Goal: Task Accomplishment & Management: Use online tool/utility

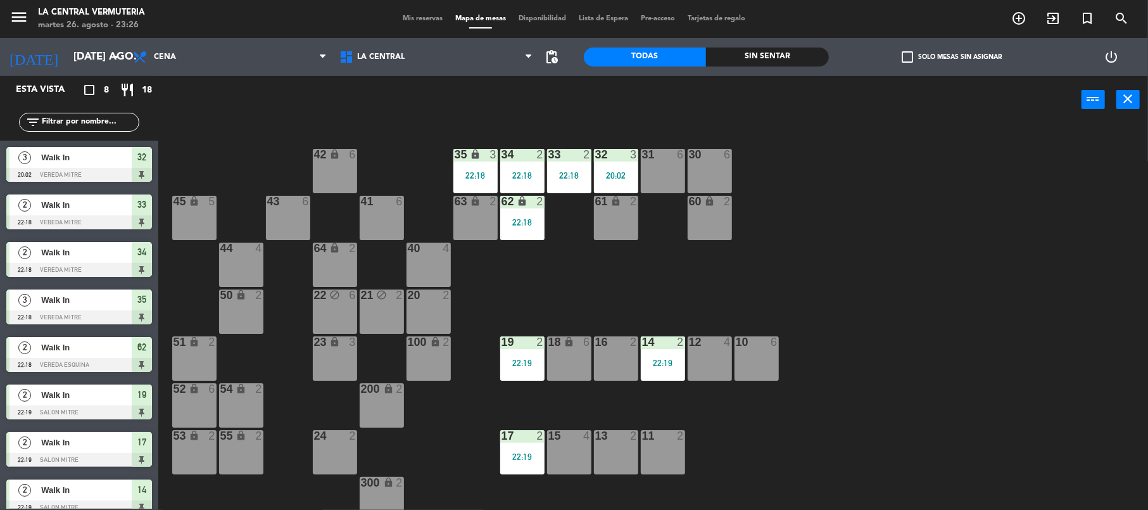
click at [238, 257] on div "44 4" at bounding box center [241, 265] width 44 height 44
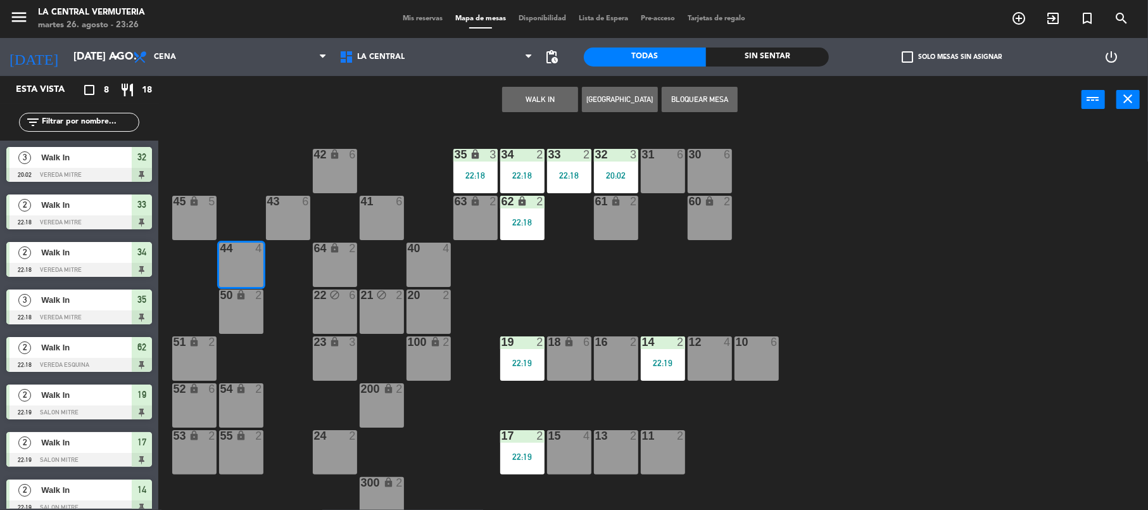
click at [569, 107] on button "WALK IN" at bounding box center [540, 99] width 76 height 25
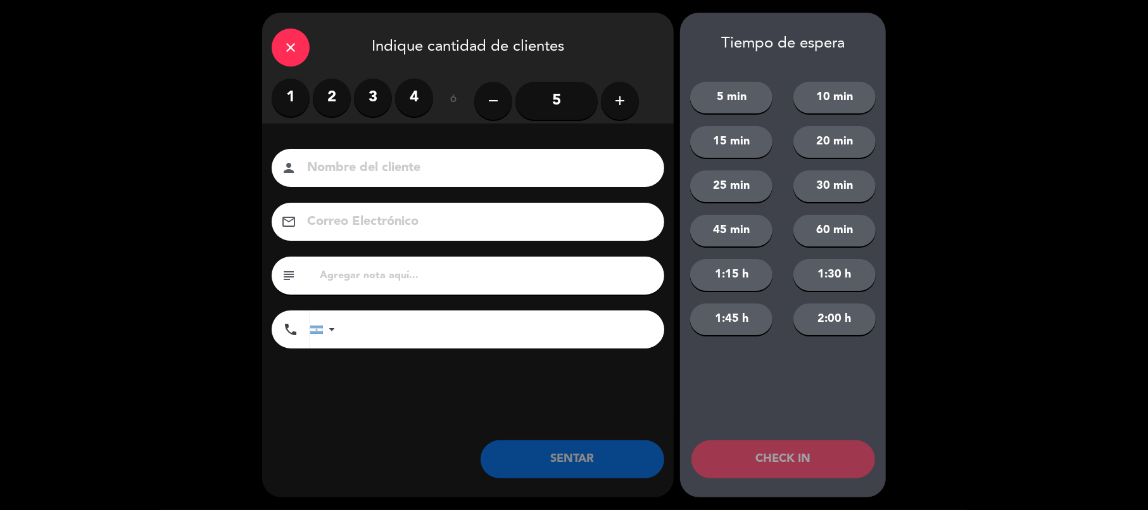
drag, startPoint x: 342, startPoint y: 103, endPoint x: 352, endPoint y: 127, distance: 26.1
click at [343, 103] on label "2" at bounding box center [332, 98] width 38 height 38
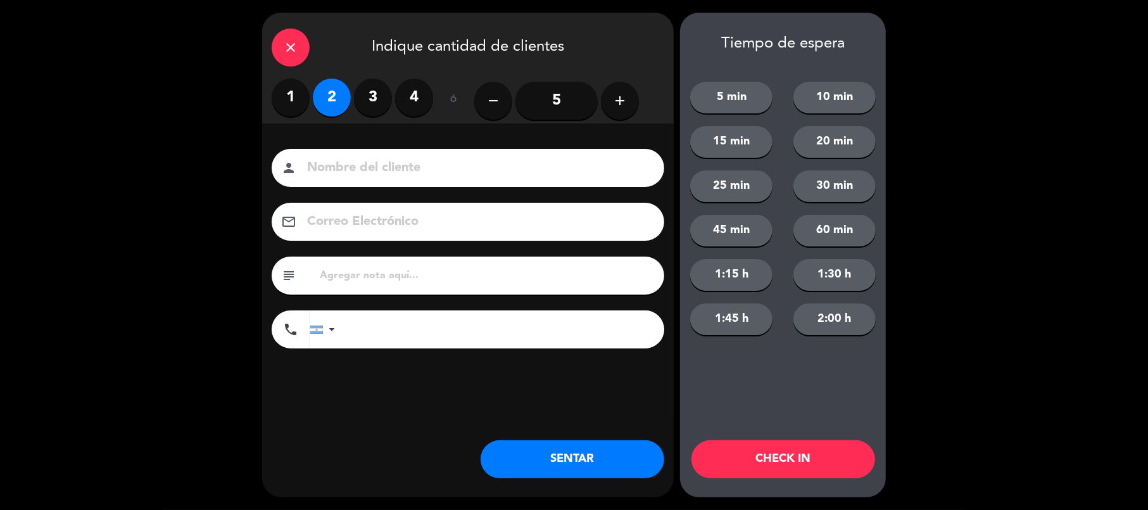
click at [543, 464] on button "SENTAR" at bounding box center [573, 459] width 184 height 38
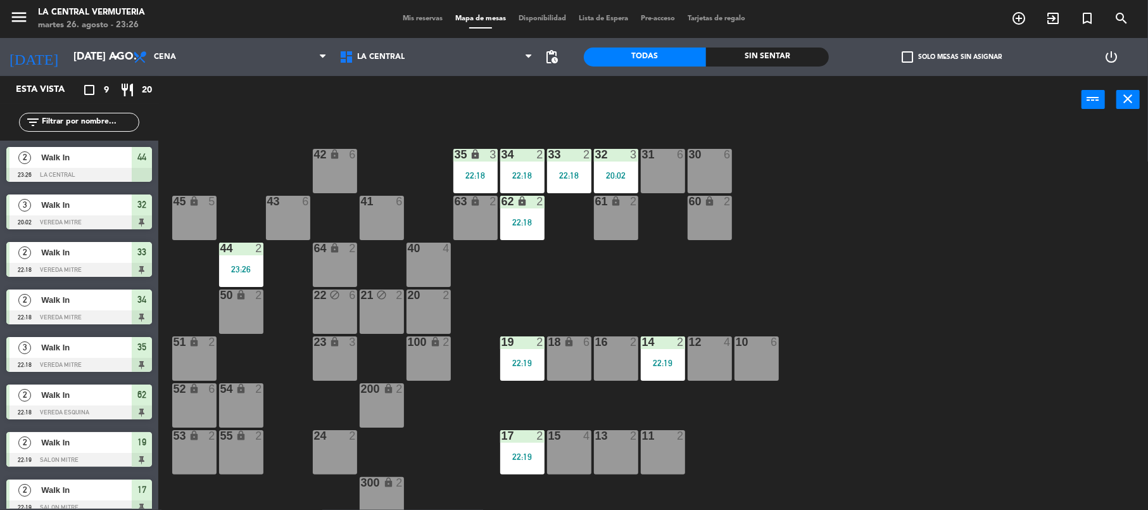
click at [644, 179] on div "31 6" at bounding box center [663, 171] width 44 height 44
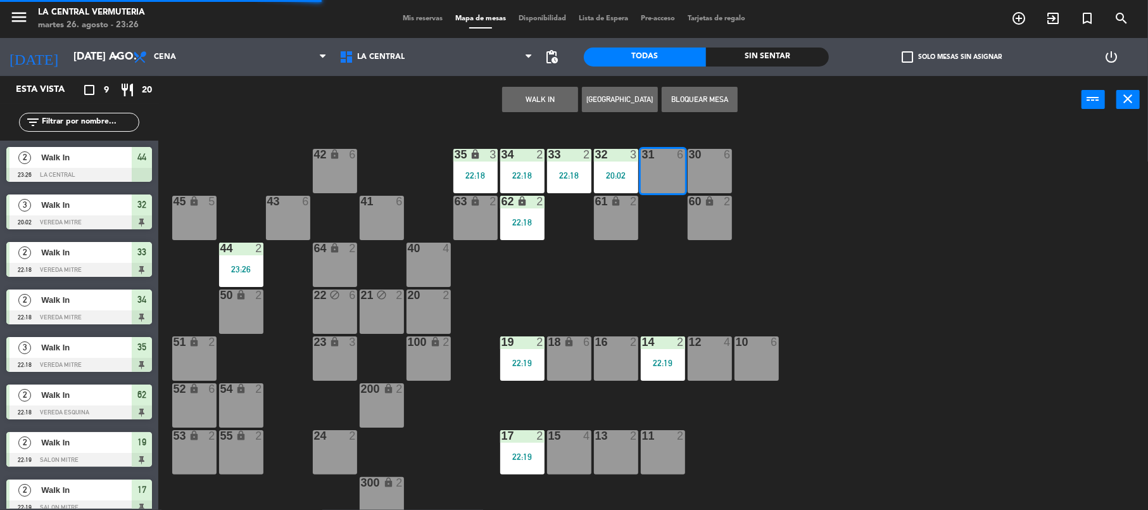
click at [654, 214] on div "42 lock 6 35 lock 3 22:18 34 2 22:18 33 2 22:18 32 3 20:02 31 6 30 6 43 6 41 6 …" at bounding box center [659, 318] width 979 height 385
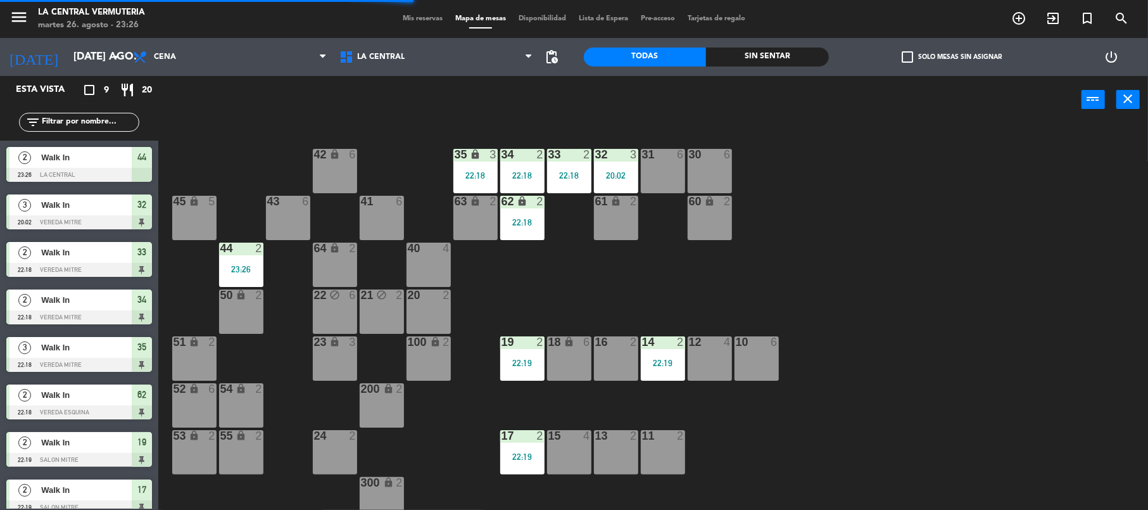
click at [616, 168] on div "32 3 20:02" at bounding box center [616, 171] width 44 height 44
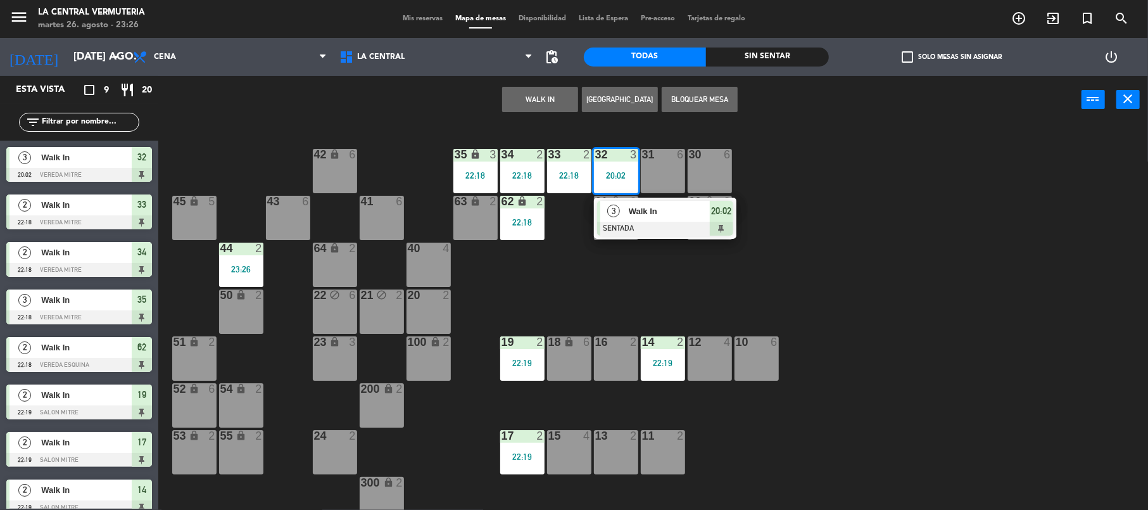
click at [715, 98] on button "Bloquear Mesa" at bounding box center [700, 99] width 76 height 25
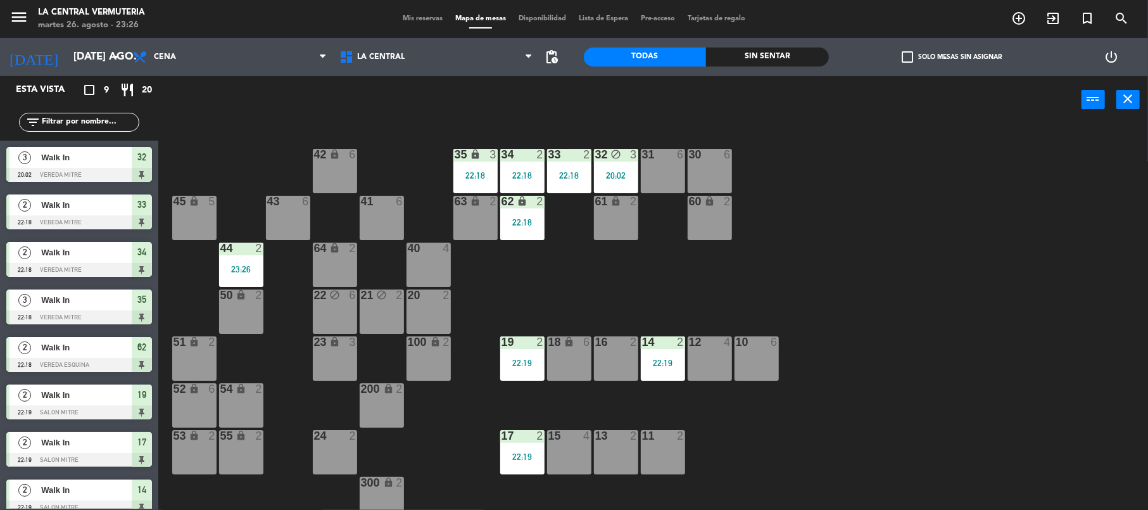
click at [651, 253] on div "42 lock 6 35 lock 3 22:18 34 2 22:18 33 2 22:18 32 block 3 20:02 31 6 30 6 43 6…" at bounding box center [659, 318] width 979 height 385
click at [622, 172] on div "20:02" at bounding box center [616, 175] width 44 height 9
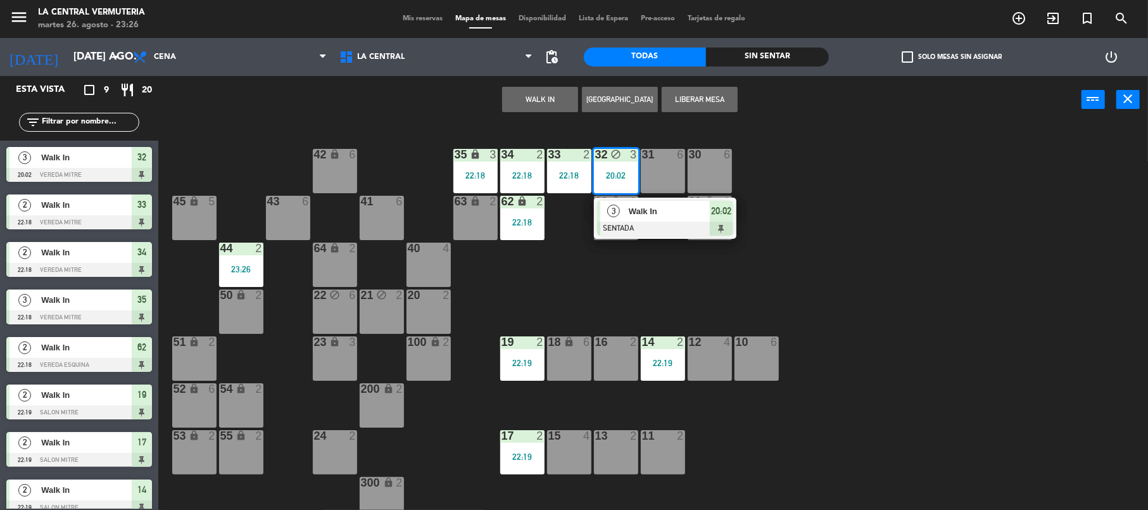
click at [644, 219] on div "Walk In" at bounding box center [669, 211] width 82 height 21
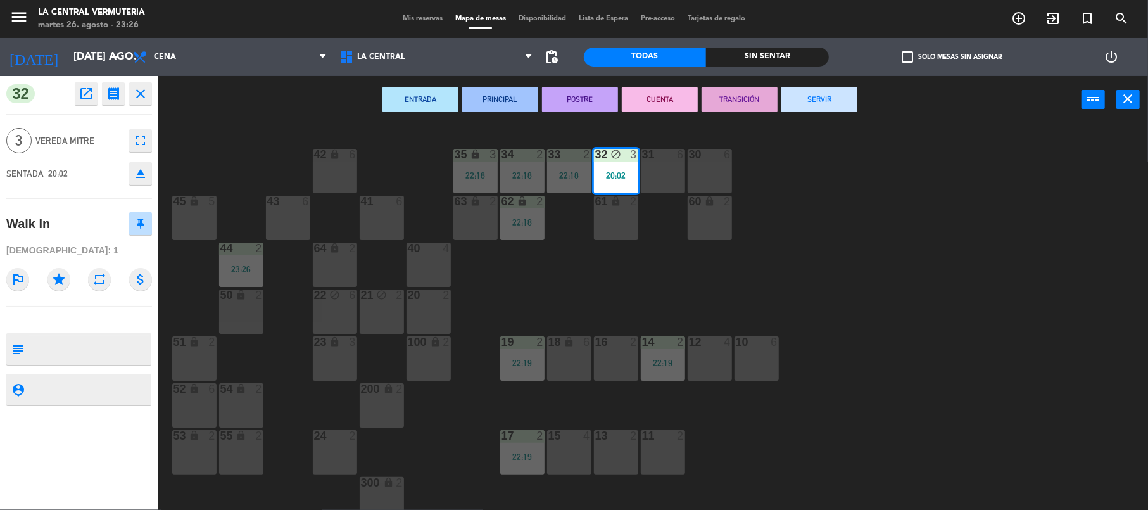
click at [816, 96] on button "SERVIR" at bounding box center [820, 99] width 76 height 25
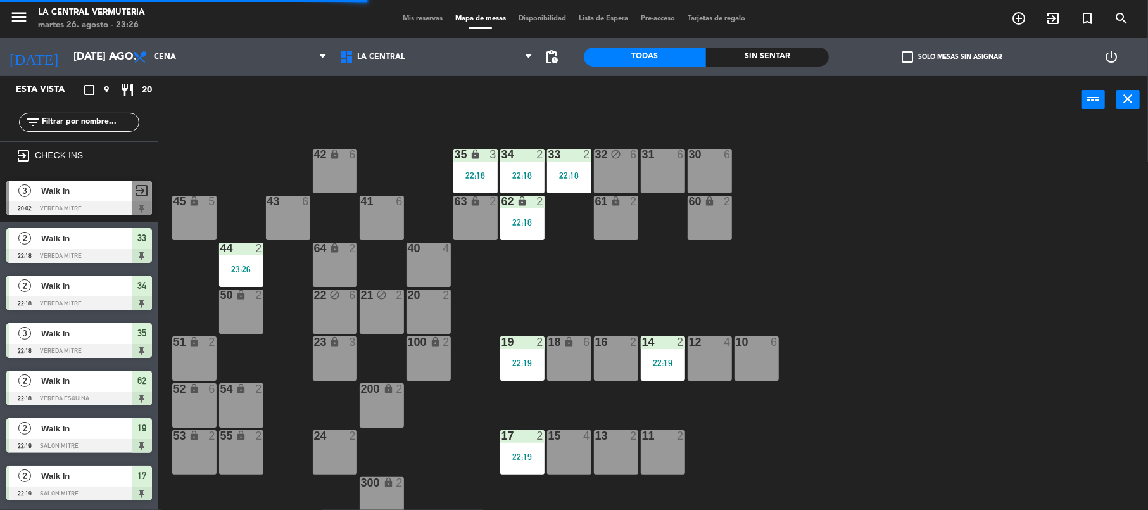
click at [622, 167] on div "32 block 6" at bounding box center [616, 171] width 44 height 44
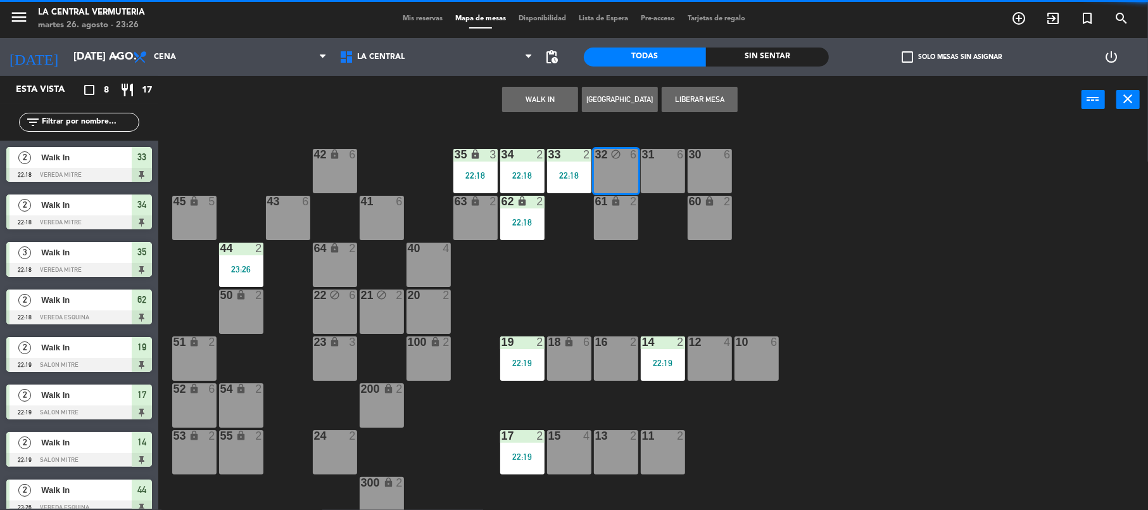
click at [710, 103] on button "Liberar Mesa" at bounding box center [700, 99] width 76 height 25
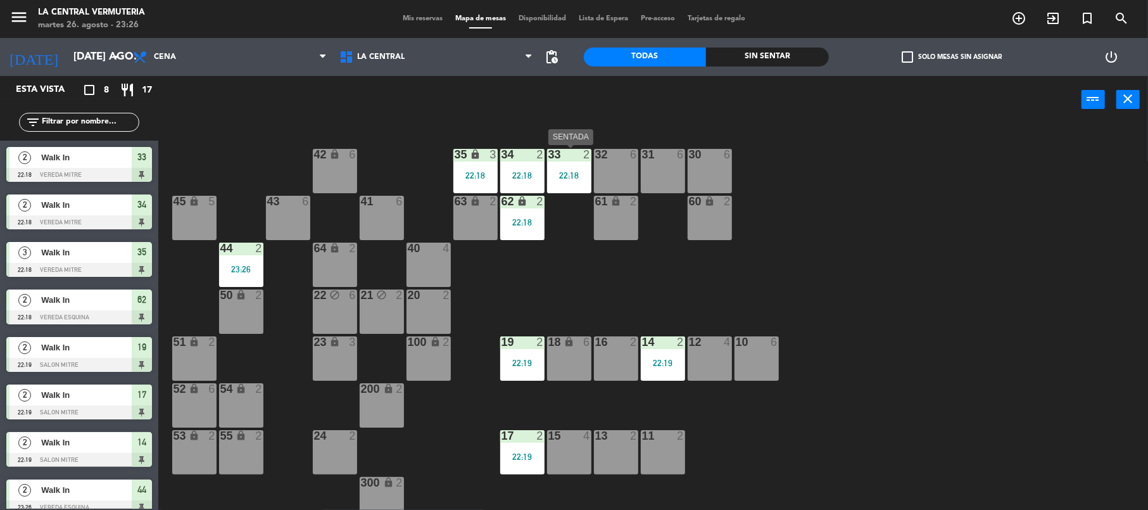
click at [565, 188] on div "33 2 22:18" at bounding box center [569, 171] width 44 height 44
click at [620, 226] on div "22:18" at bounding box center [616, 222] width 44 height 9
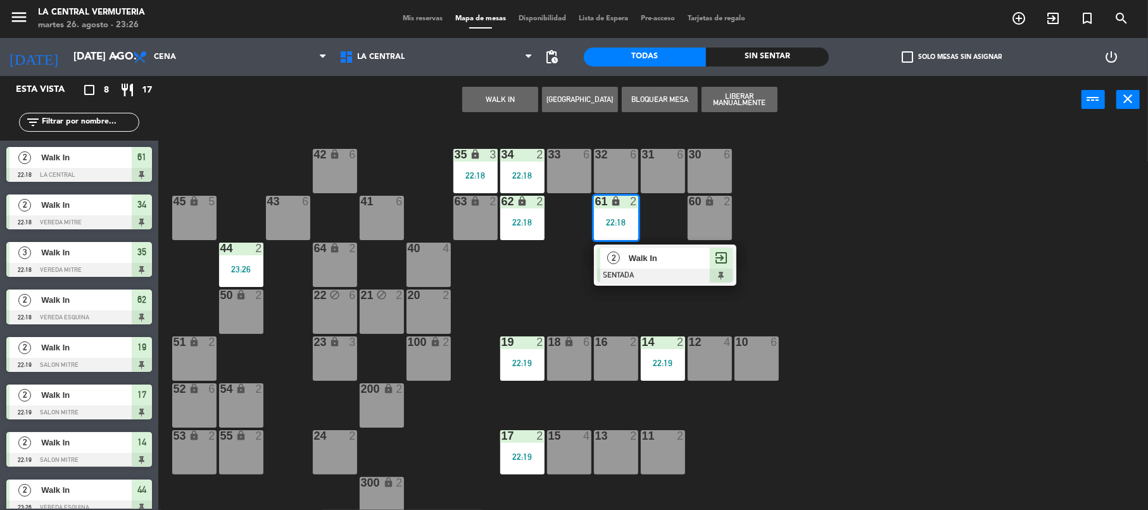
click at [632, 262] on span "Walk In" at bounding box center [669, 257] width 81 height 13
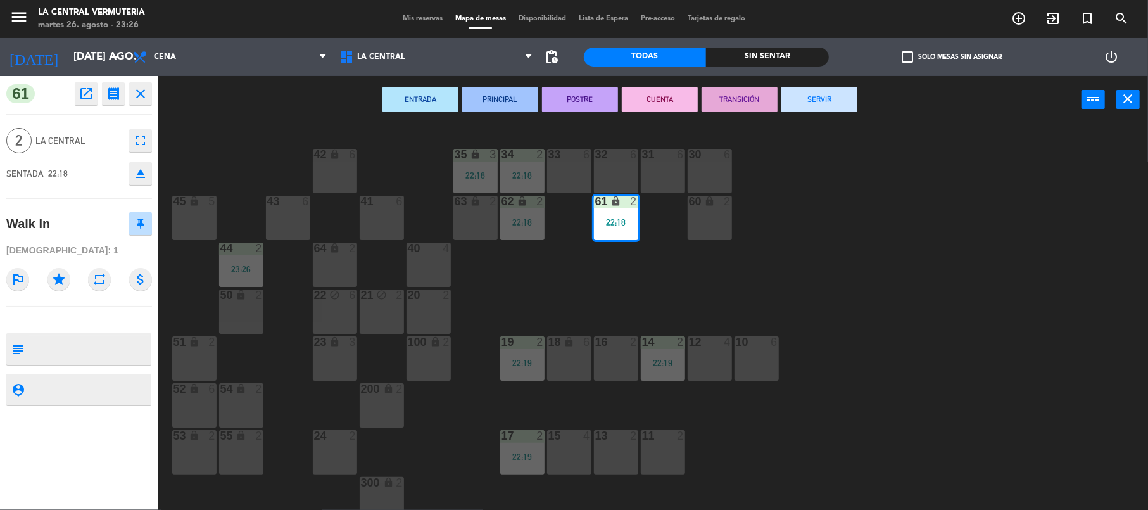
click at [809, 95] on button "SERVIR" at bounding box center [820, 99] width 76 height 25
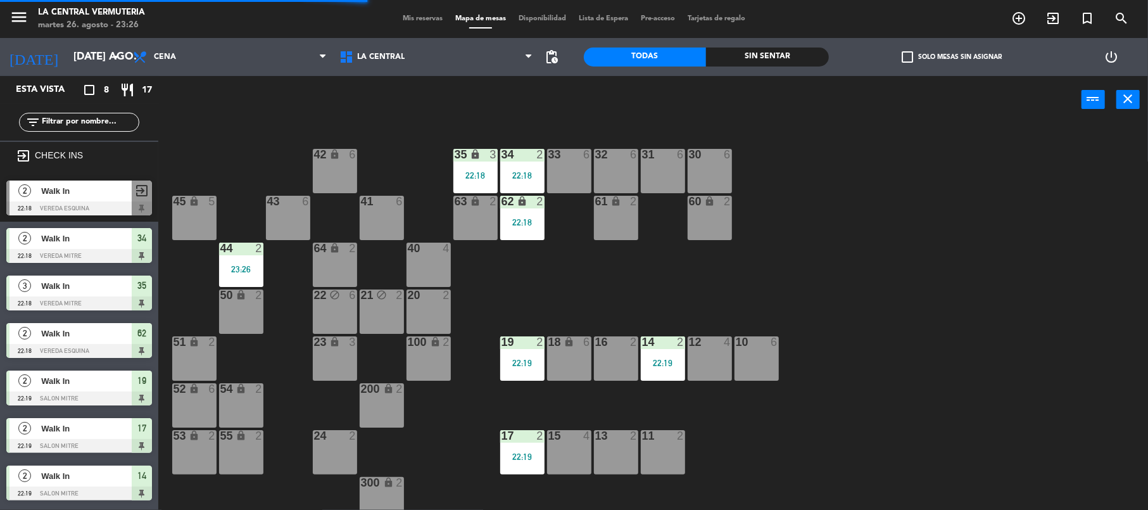
click at [530, 168] on div "34 2 22:18" at bounding box center [522, 171] width 44 height 44
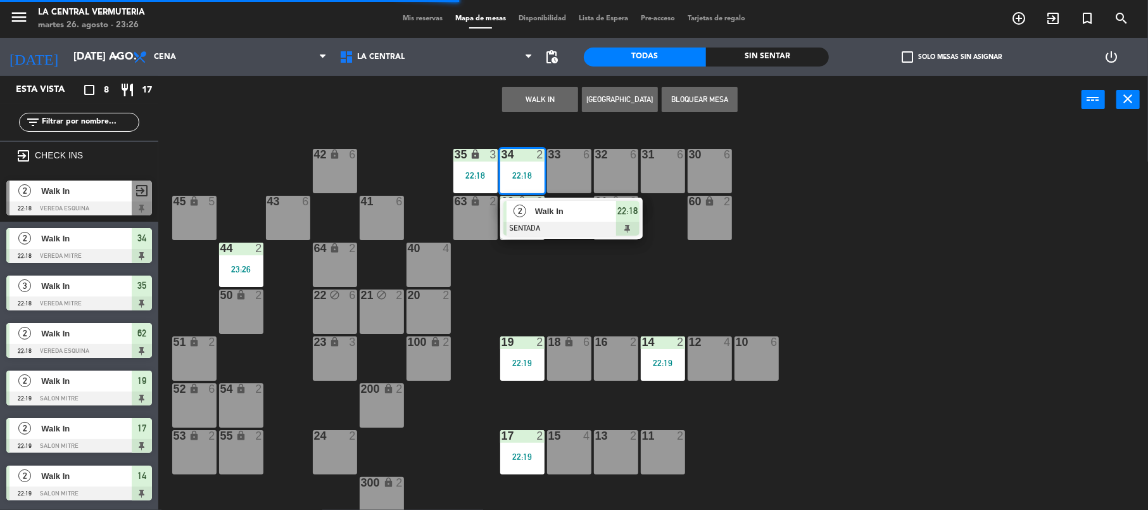
click at [563, 209] on span "Walk In" at bounding box center [575, 211] width 81 height 13
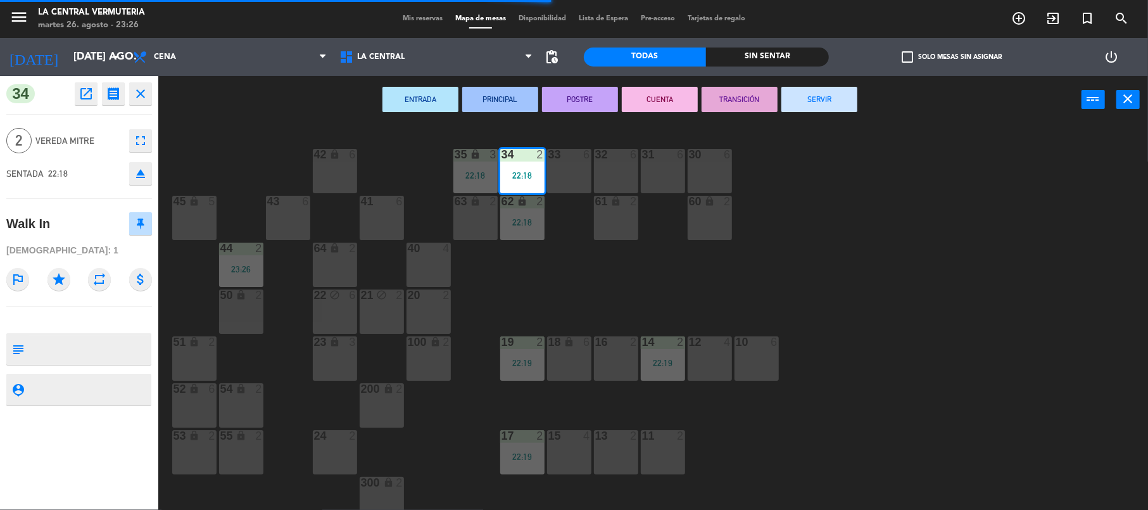
click at [827, 82] on div "ENTRADA PRINCIPAL POSTRE CUENTA TRANSICIÓN SERVIR power_input close" at bounding box center [620, 100] width 924 height 48
click at [821, 102] on button "SERVIR" at bounding box center [820, 99] width 76 height 25
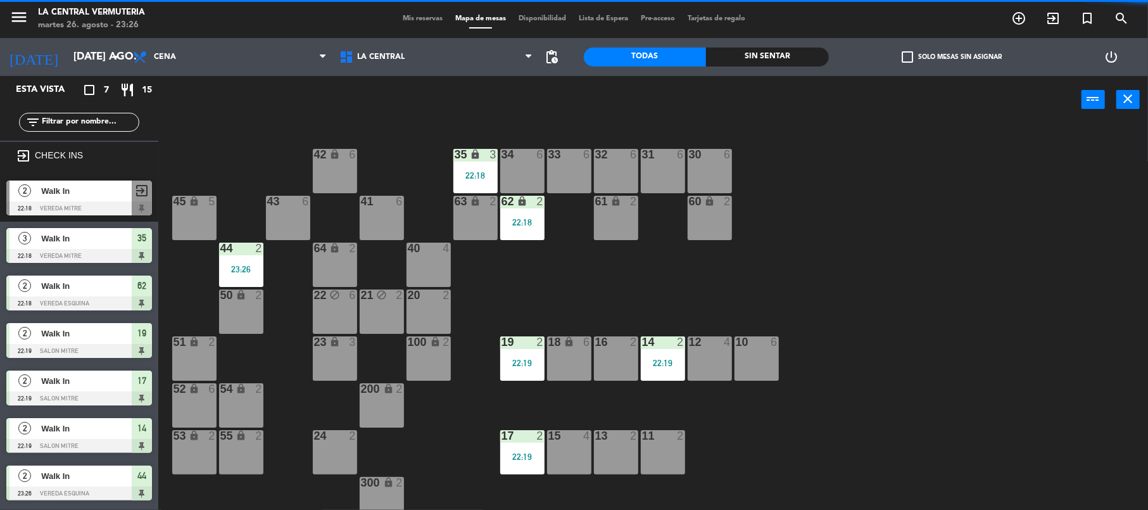
click at [545, 229] on div "42 lock 6 35 lock 3 22:18 34 6 33 6 32 6 31 6 30 6 43 6 41 6 60 lock 2 61 lock …" at bounding box center [659, 318] width 979 height 385
click at [520, 209] on div "62 lock 2 22:18" at bounding box center [522, 218] width 44 height 44
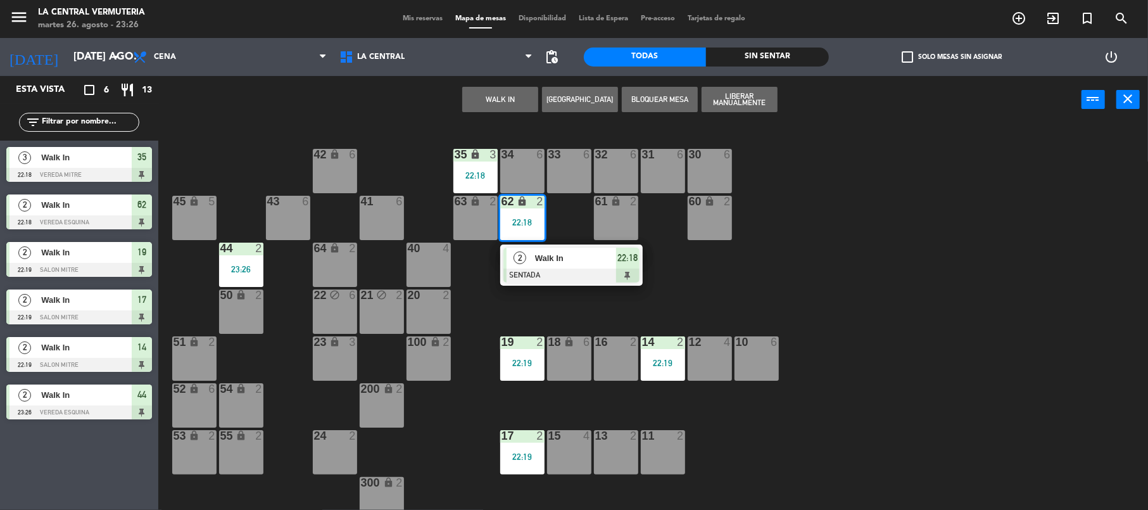
click at [512, 160] on div at bounding box center [522, 154] width 21 height 11
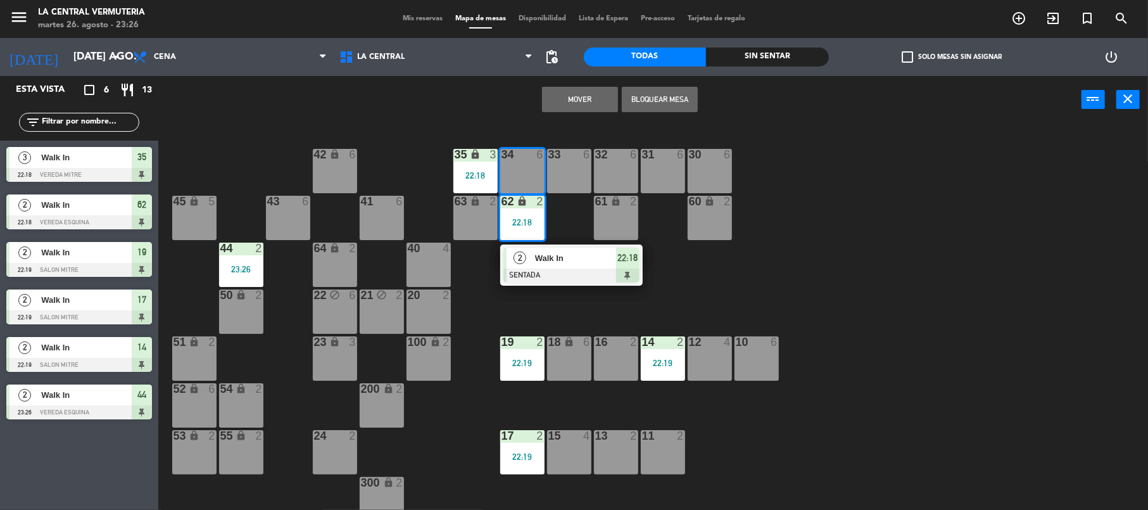
click at [568, 92] on button "Mover" at bounding box center [580, 99] width 76 height 25
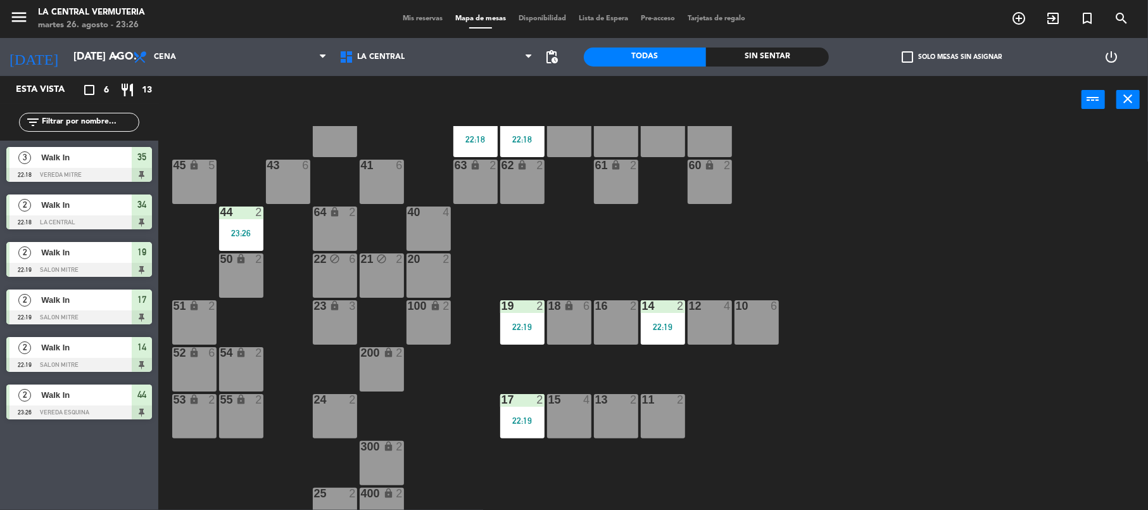
scroll to position [56, 0]
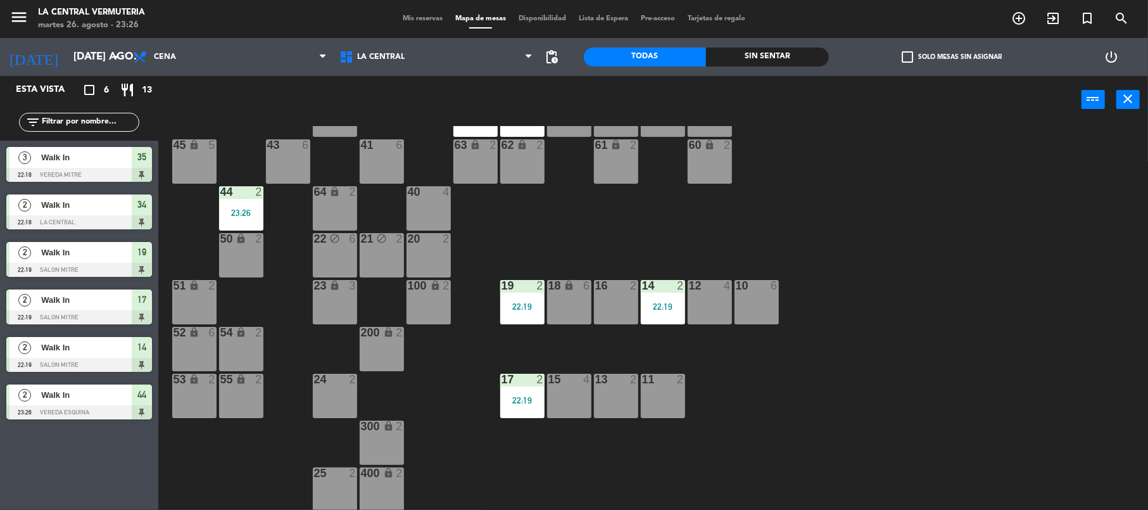
click at [508, 315] on div "19 2 22:19" at bounding box center [522, 302] width 44 height 44
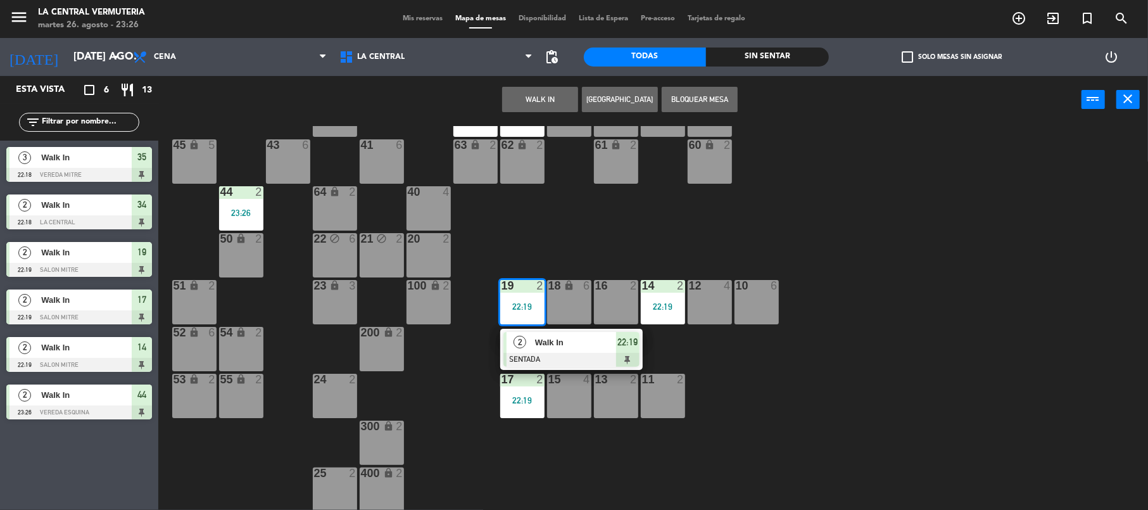
click at [515, 342] on span "2" at bounding box center [520, 342] width 13 height 13
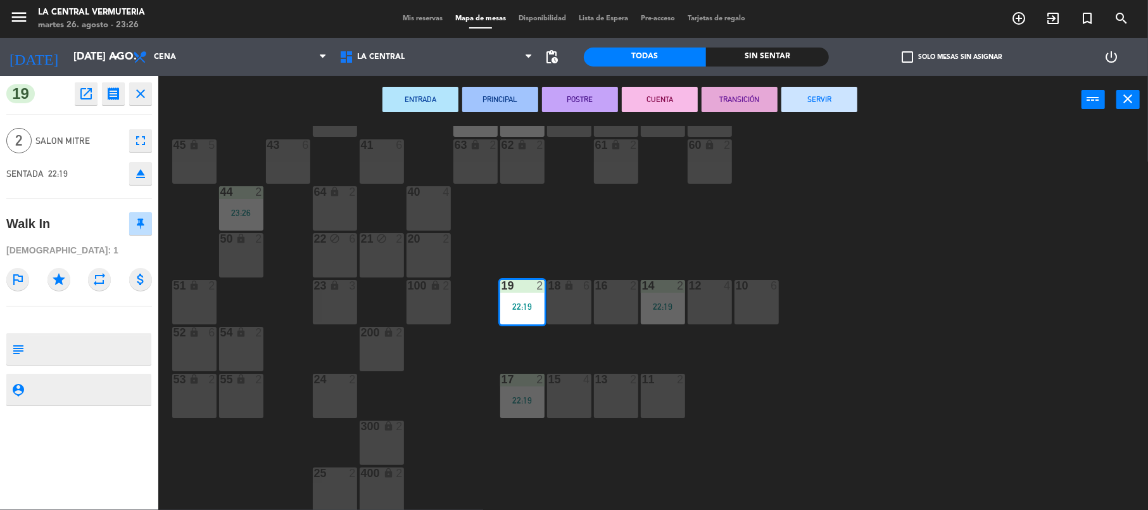
click at [845, 113] on div "ENTRADA PRINCIPAL POSTRE CUENTA TRANSICIÓN SERVIR power_input close" at bounding box center [620, 100] width 924 height 48
click at [845, 105] on button "SERVIR" at bounding box center [820, 99] width 76 height 25
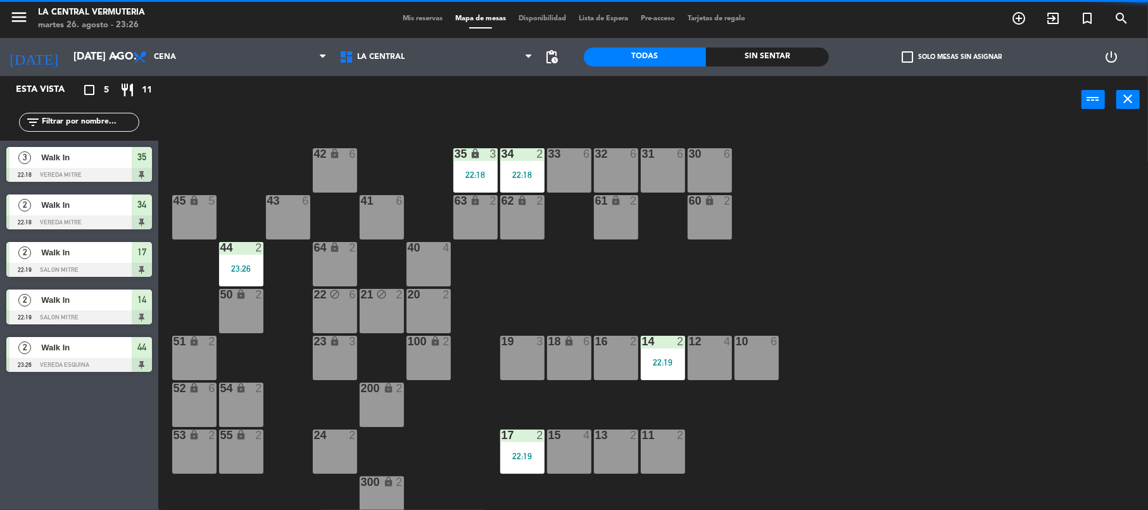
scroll to position [0, 0]
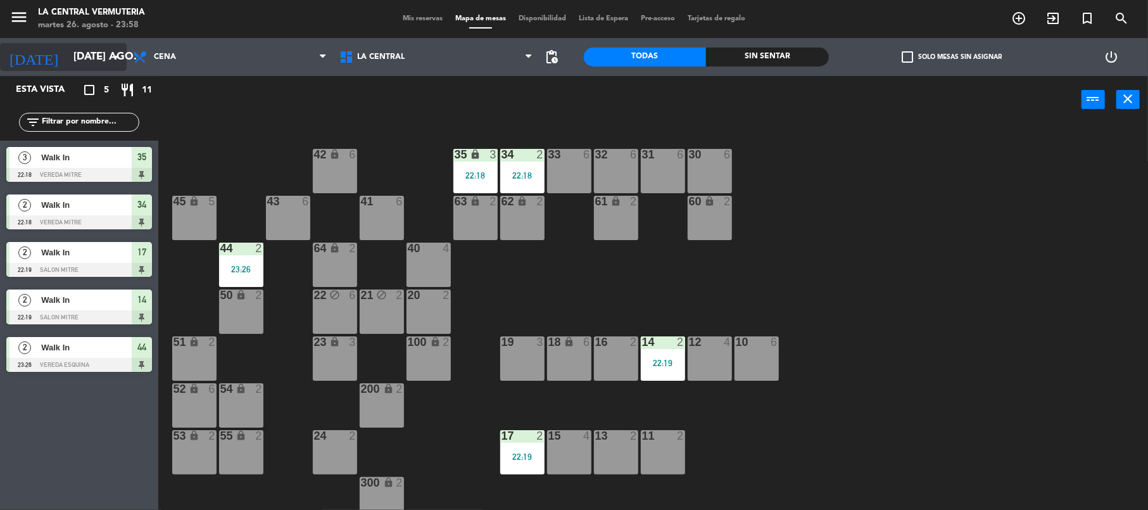
click at [114, 51] on icon "arrow_drop_down" at bounding box center [115, 56] width 15 height 15
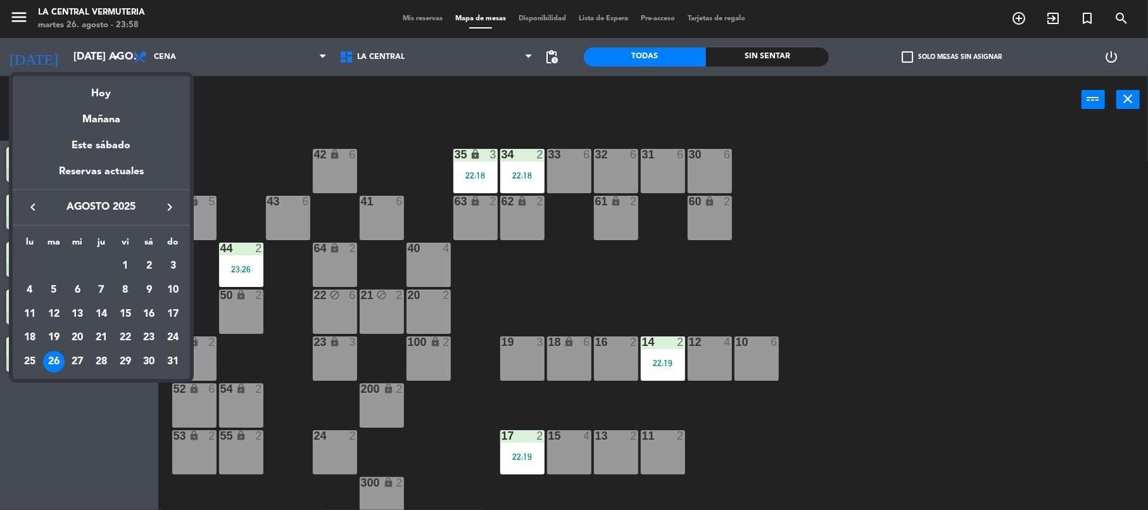
click at [82, 359] on div "27" at bounding box center [78, 362] width 22 height 22
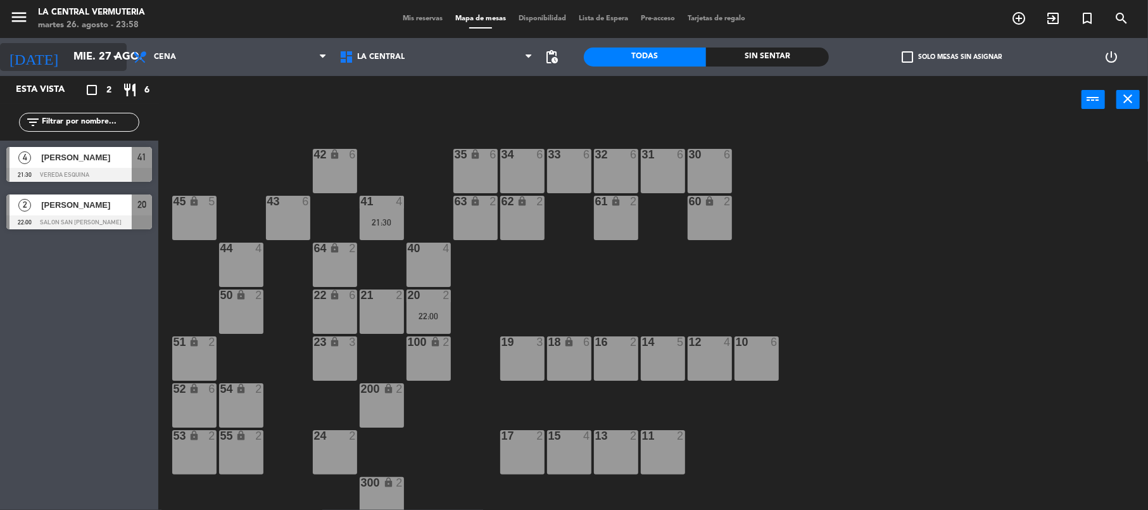
click at [115, 54] on icon "arrow_drop_down" at bounding box center [115, 56] width 15 height 15
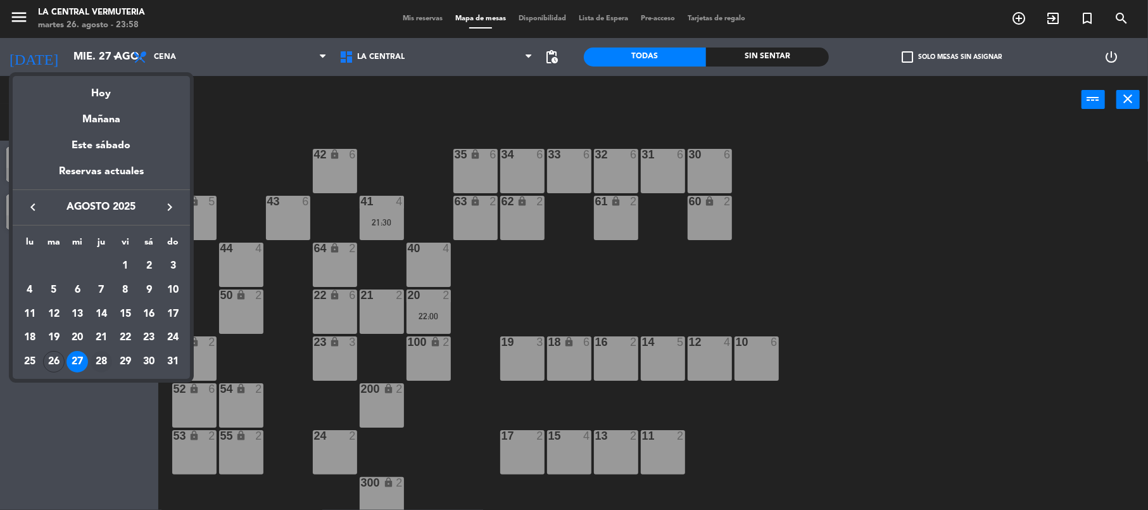
click at [102, 359] on div "28" at bounding box center [102, 362] width 22 height 22
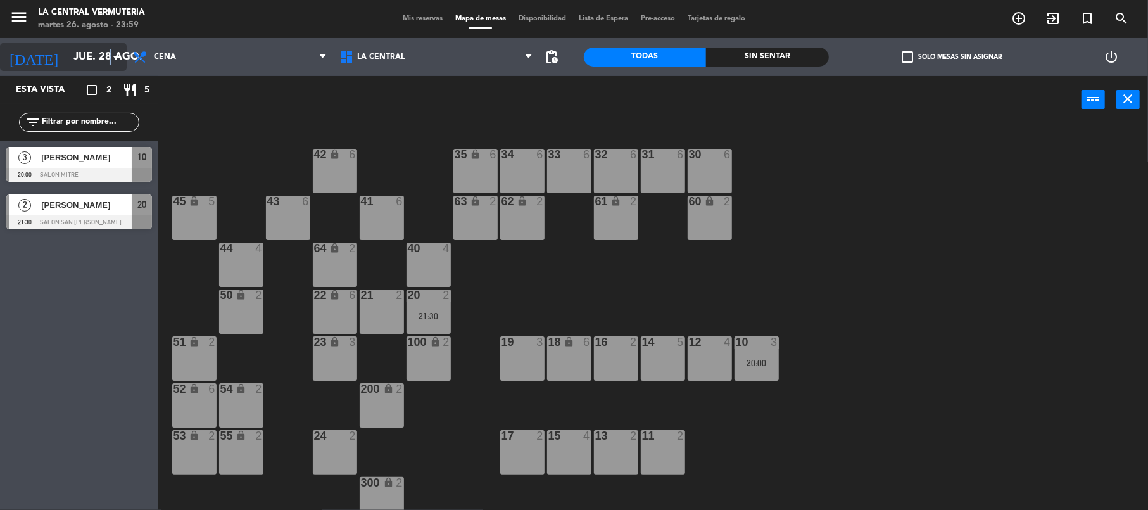
click at [110, 54] on icon "arrow_drop_down" at bounding box center [115, 56] width 15 height 15
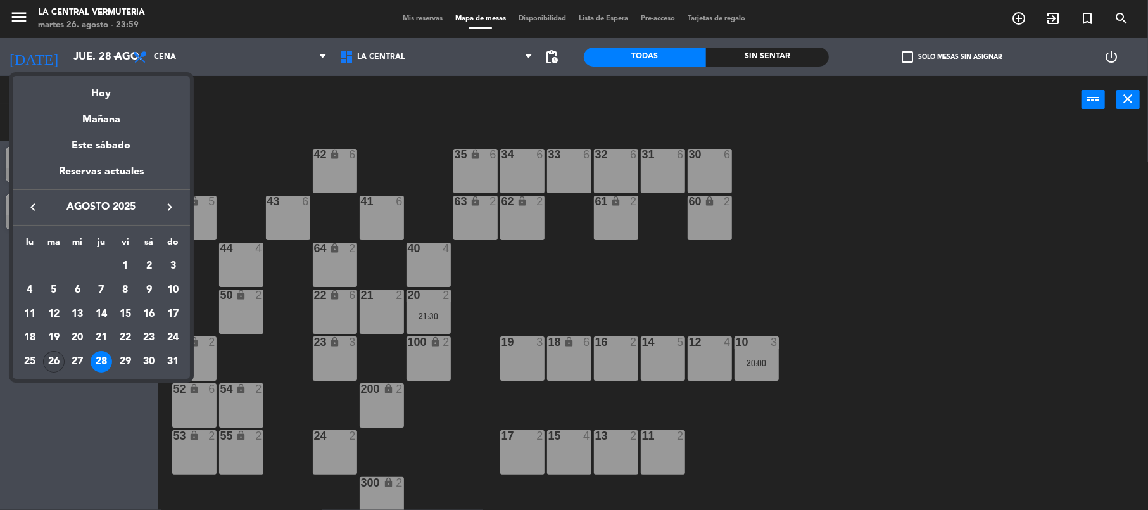
click at [46, 360] on div "26" at bounding box center [54, 362] width 22 height 22
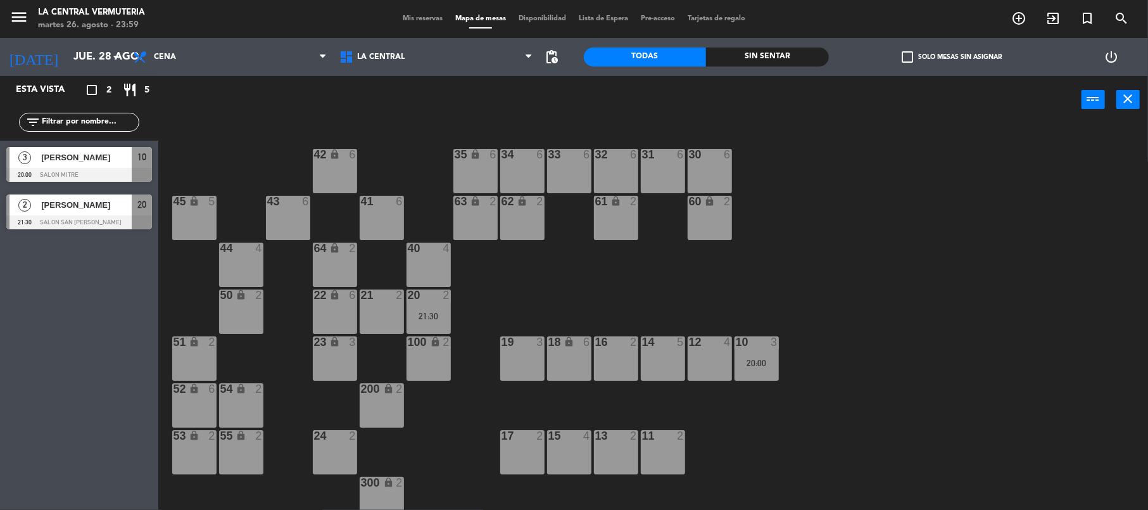
type input "[DATE] ago."
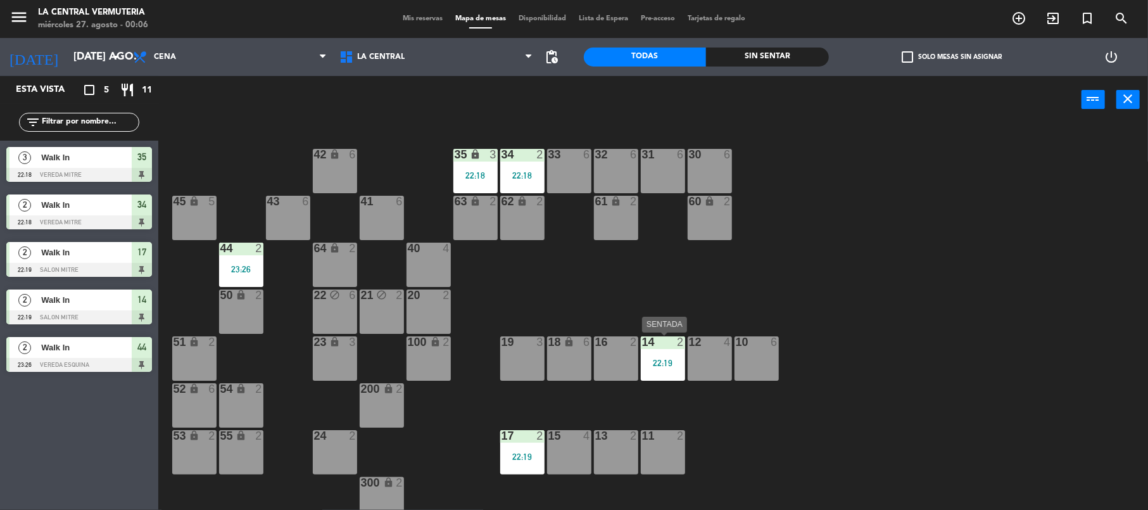
click at [665, 360] on div "22:19" at bounding box center [663, 363] width 44 height 9
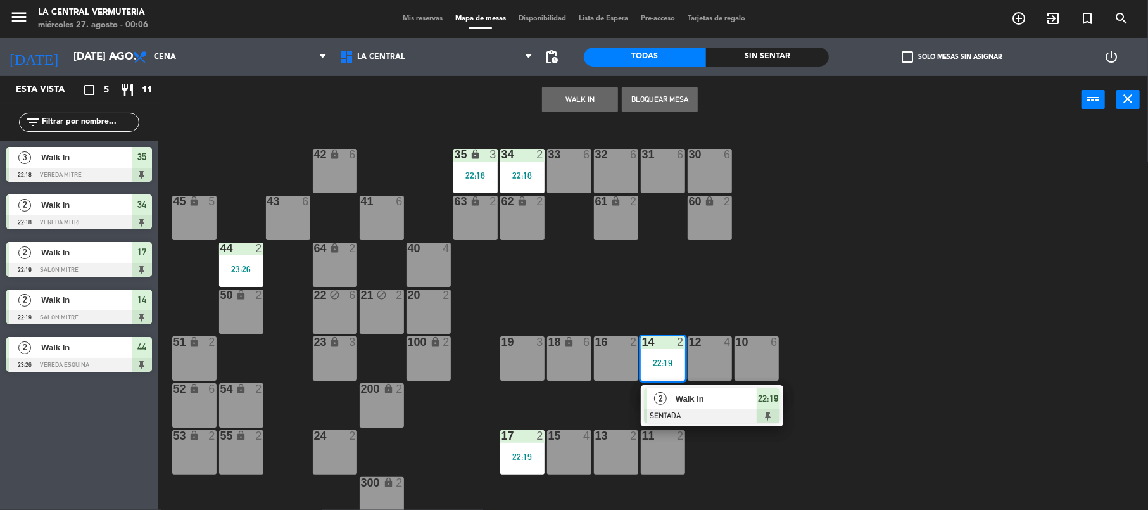
click at [672, 409] on div at bounding box center [712, 416] width 136 height 14
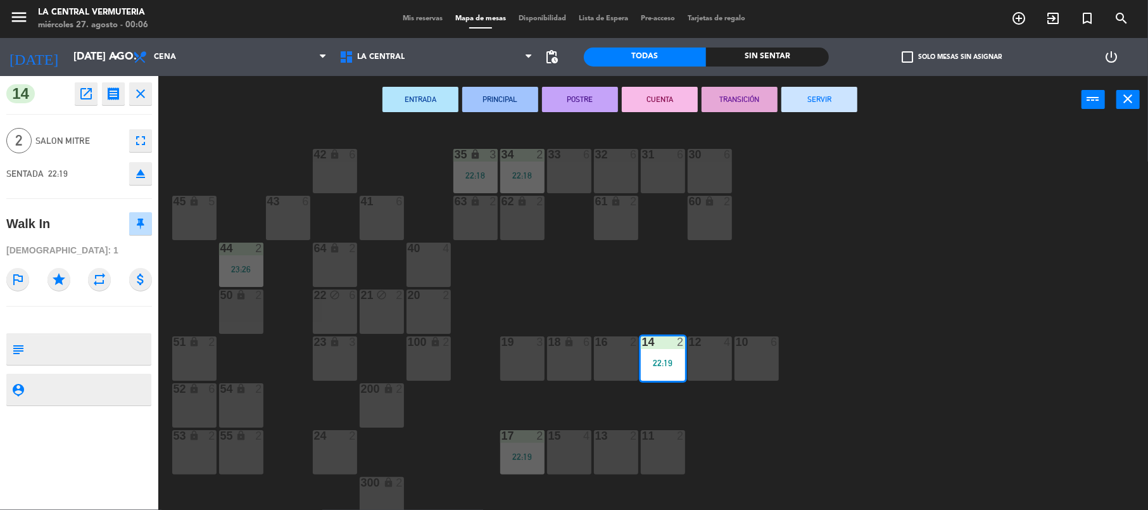
click at [821, 104] on button "SERVIR" at bounding box center [820, 99] width 76 height 25
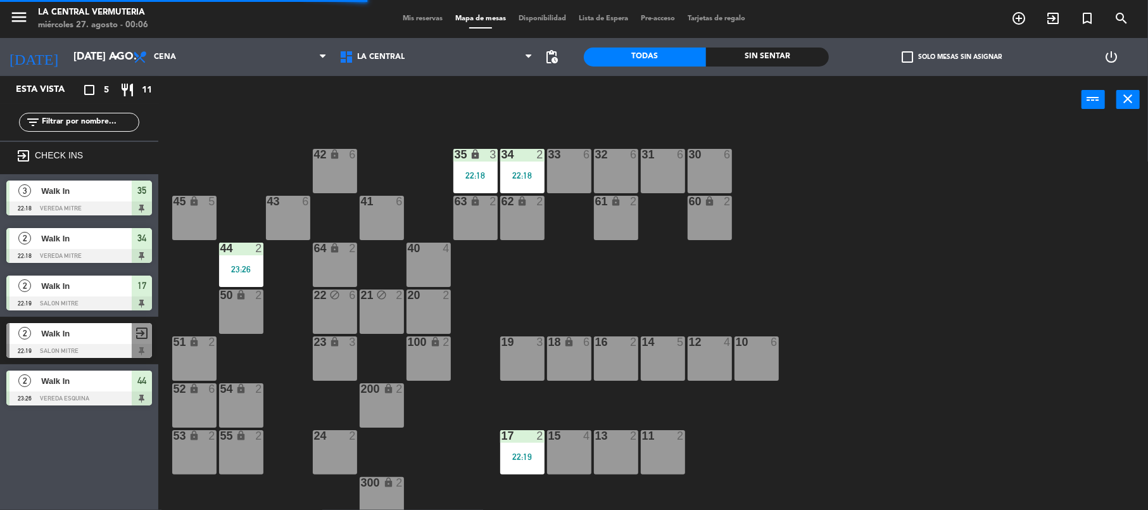
click at [535, 446] on div "17 2 22:19" at bounding box center [522, 452] width 44 height 44
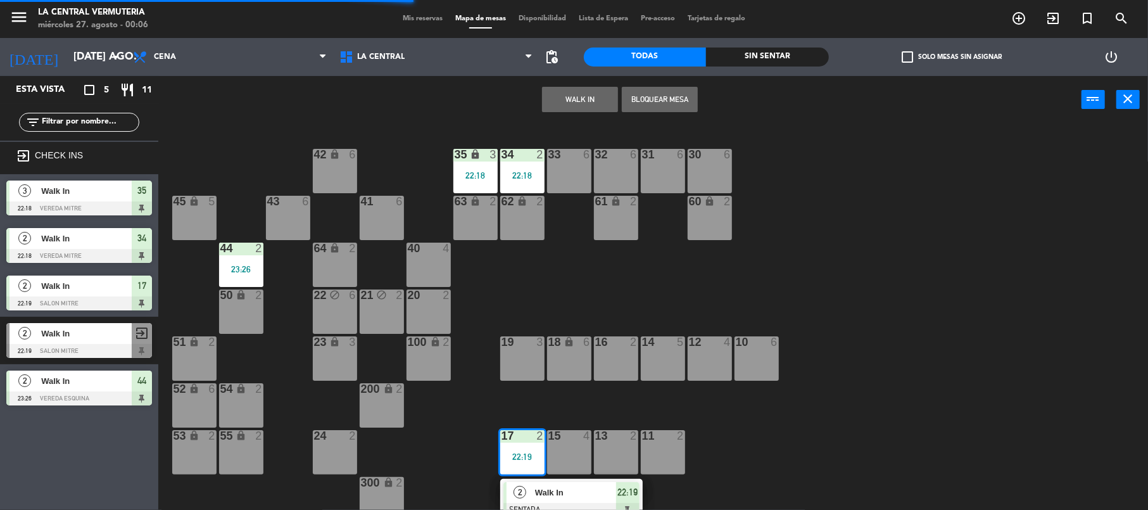
click at [561, 503] on div at bounding box center [572, 510] width 136 height 14
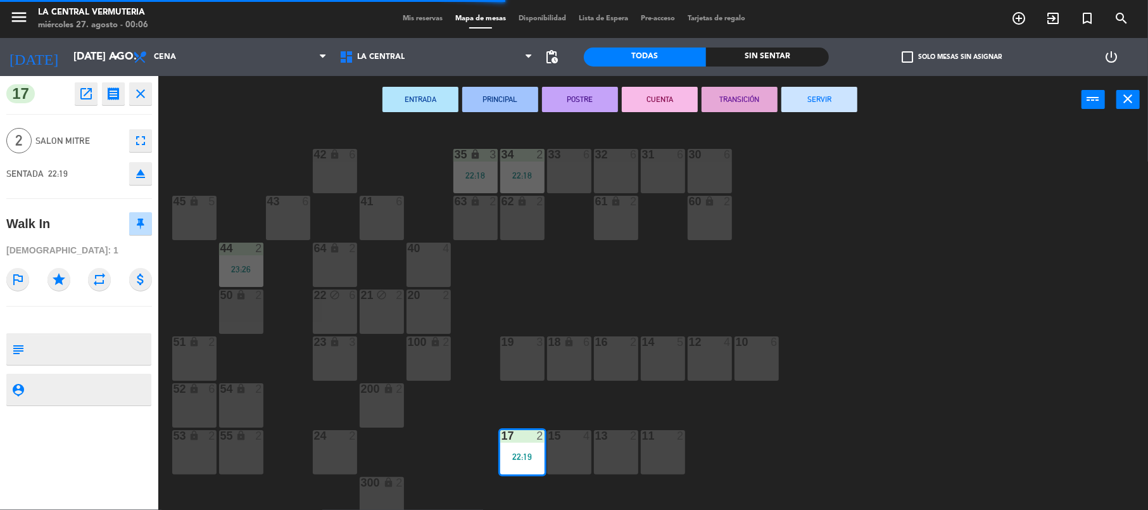
click at [847, 95] on button "SERVIR" at bounding box center [820, 99] width 76 height 25
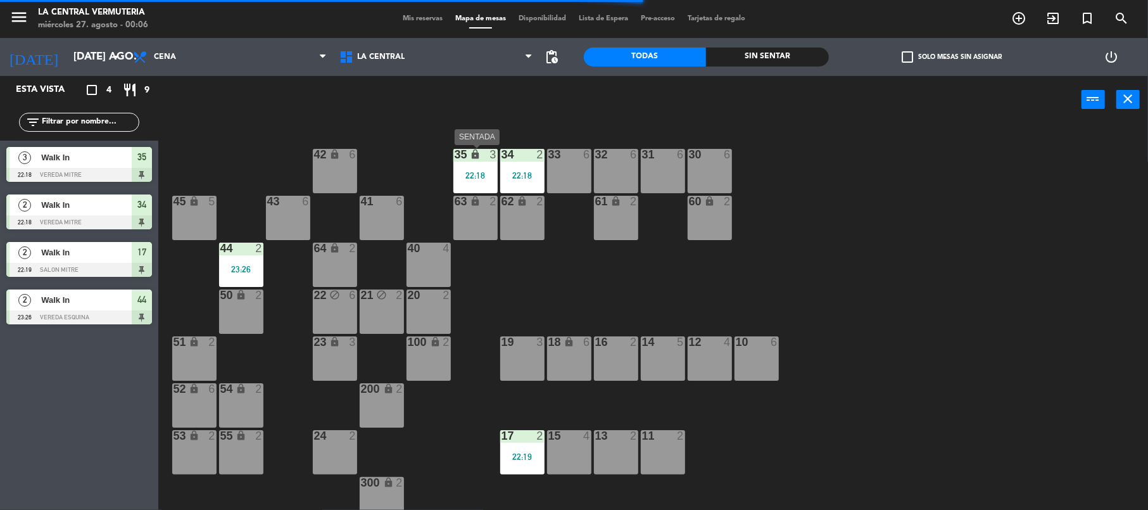
click at [484, 157] on div "lock" at bounding box center [475, 155] width 21 height 12
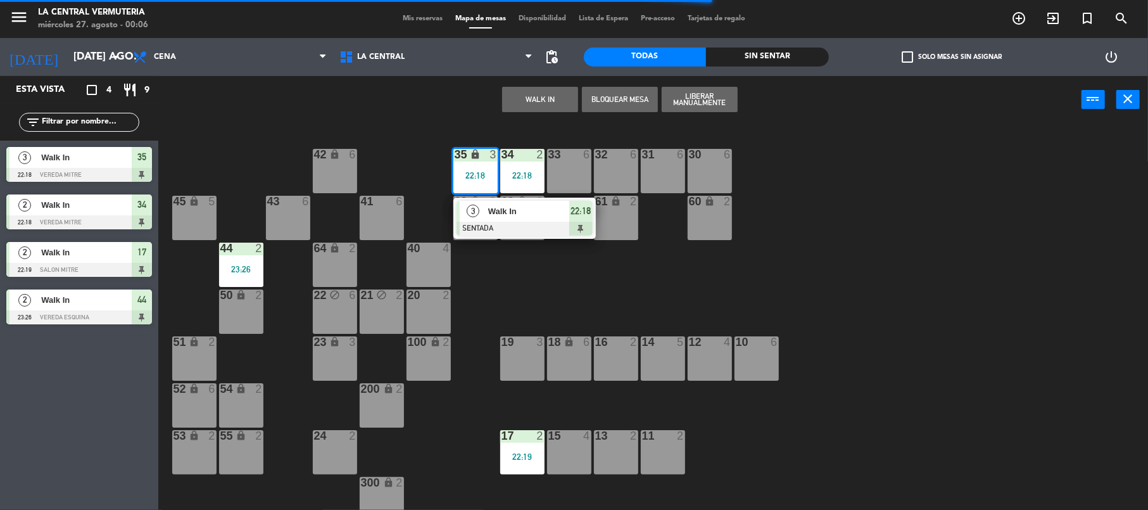
click at [532, 362] on div "19 3" at bounding box center [522, 358] width 44 height 44
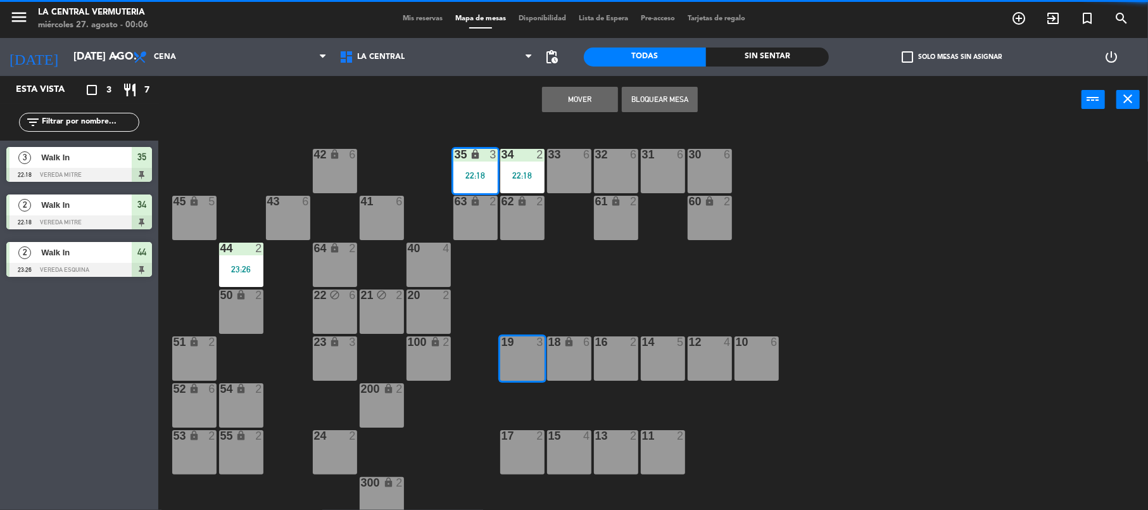
click at [578, 87] on button "Mover" at bounding box center [580, 99] width 76 height 25
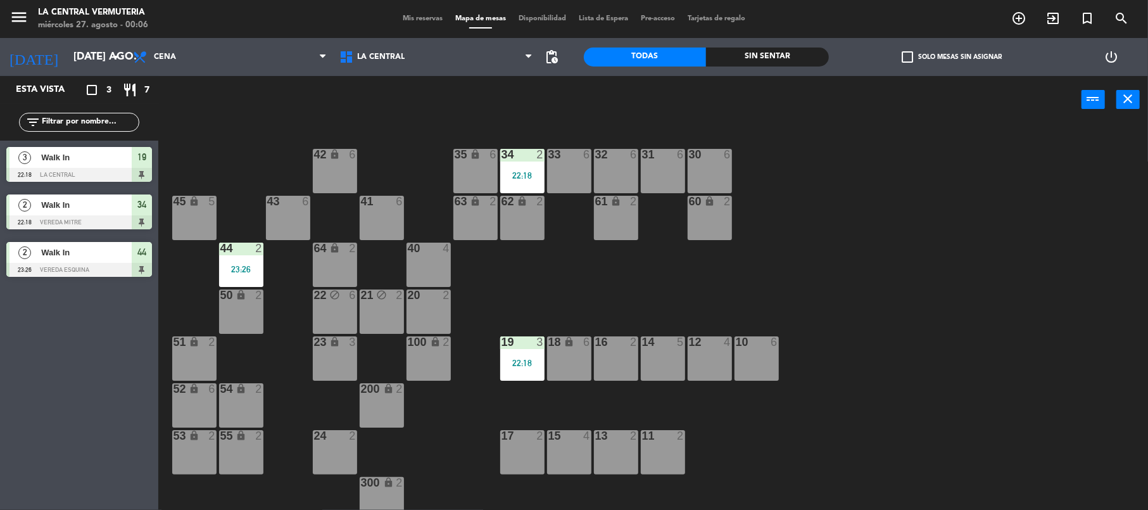
click at [229, 179] on div "42 lock 6 35 lock 6 34 2 22:18 33 6 32 6 31 6 30 6 43 6 41 6 60 lock 2 61 lock …" at bounding box center [659, 318] width 979 height 385
